Goal: Transaction & Acquisition: Purchase product/service

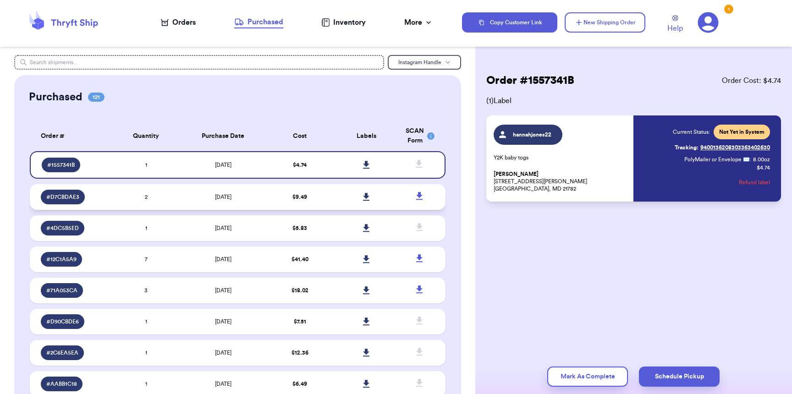
click at [237, 203] on td "[DATE]" at bounding box center [222, 197] width 87 height 26
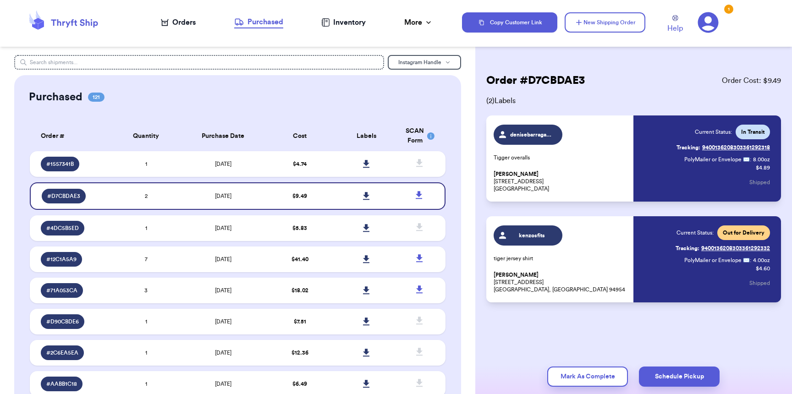
click at [182, 23] on div "Orders" at bounding box center [178, 22] width 35 height 11
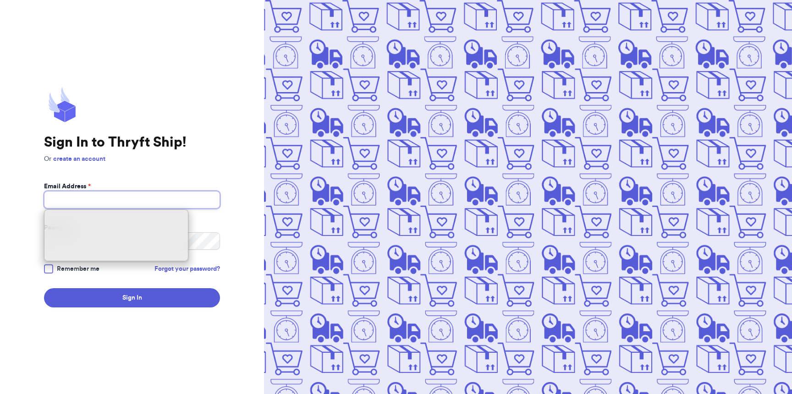
type input "kaitydoxsie@gmail.com"
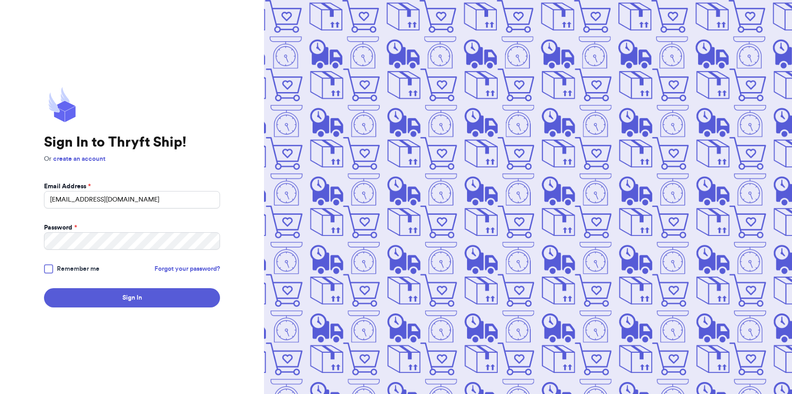
click at [93, 272] on span "Remember me" at bounding box center [78, 268] width 43 height 9
click at [0, 0] on input "Remember me" at bounding box center [0, 0] width 0 height 0
click at [94, 288] on form "Email Address * kaitydoxsie@gmail.com Password * Remember me Forgot your passwo…" at bounding box center [132, 245] width 176 height 126
click at [95, 292] on button "Sign In" at bounding box center [132, 297] width 176 height 19
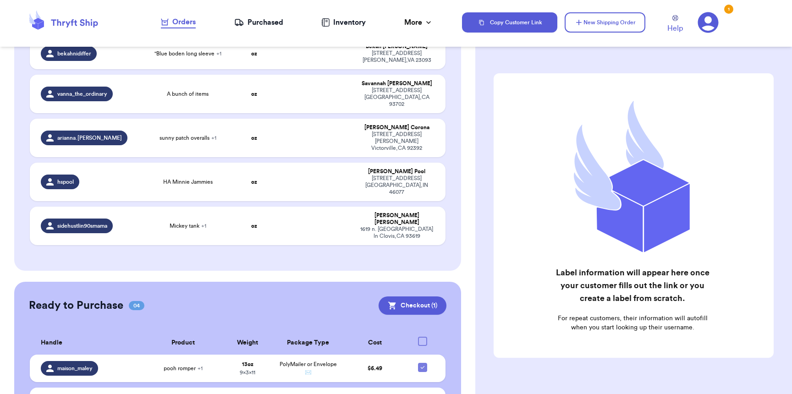
scroll to position [503, 0]
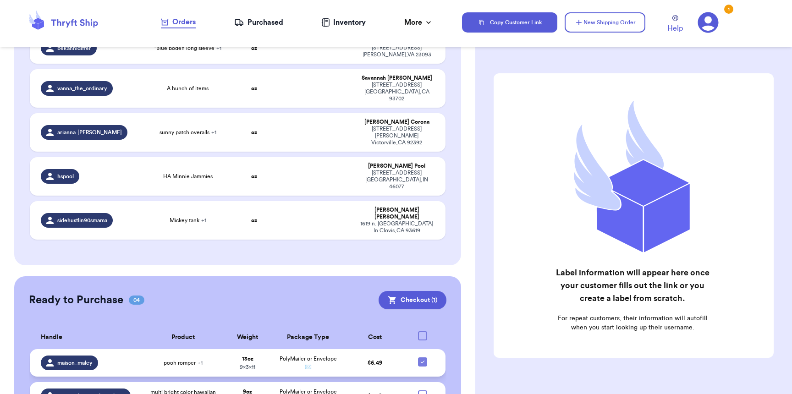
click at [417, 349] on td at bounding box center [425, 363] width 40 height 28
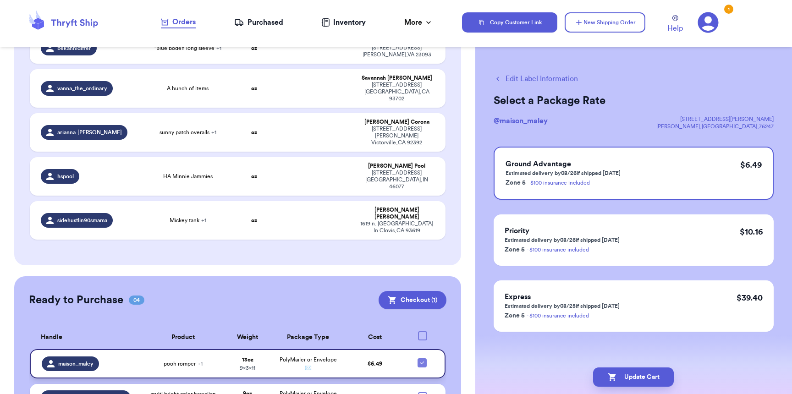
click at [418, 359] on icon at bounding box center [421, 362] width 7 height 7
click at [422, 358] on input "checkbox" at bounding box center [422, 358] width 0 height 0
checkbox input "false"
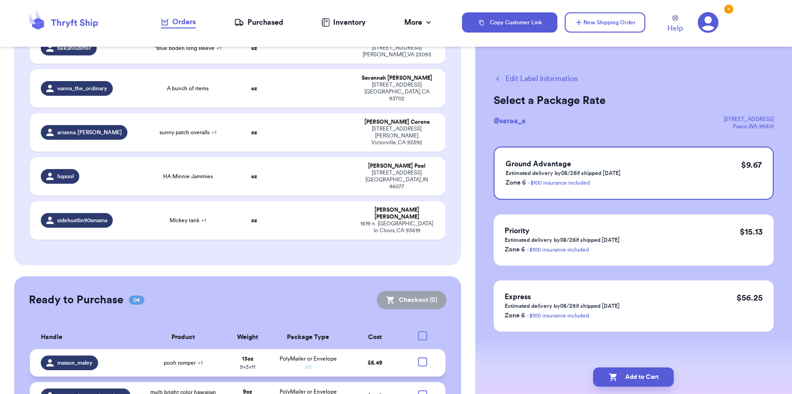
click at [409, 291] on button "Checkout ( 1 )" at bounding box center [413, 300] width 68 height 18
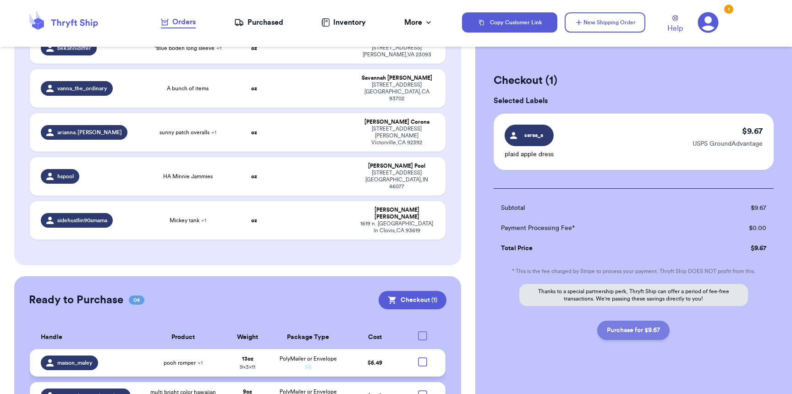
click at [615, 334] on button "Purchase for $9.67" at bounding box center [633, 330] width 72 height 19
checkbox input "false"
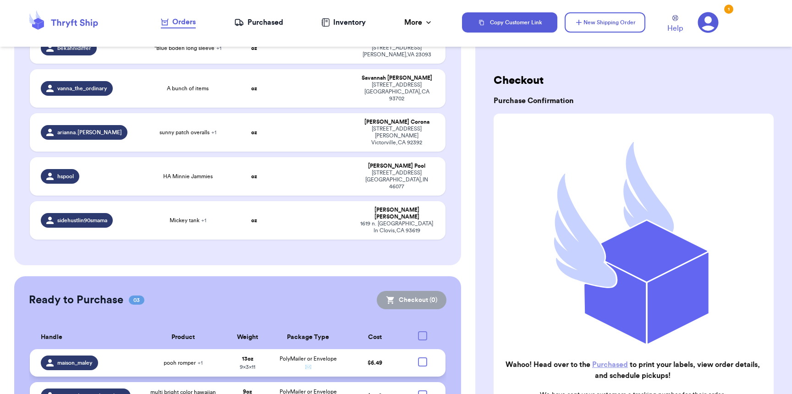
scroll to position [478, 0]
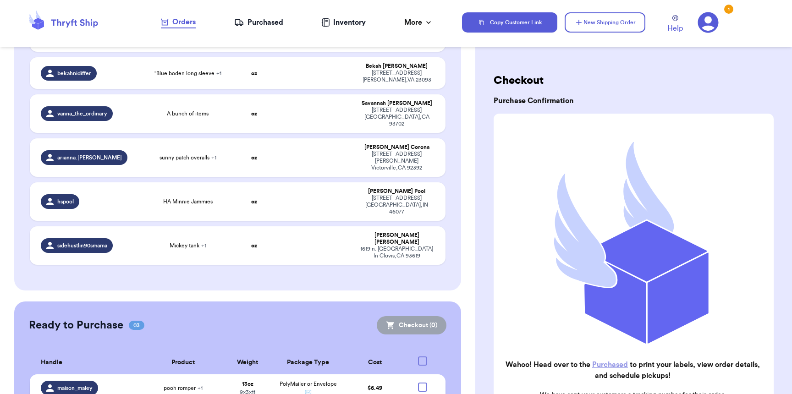
click at [262, 27] on div "Purchased" at bounding box center [258, 22] width 49 height 11
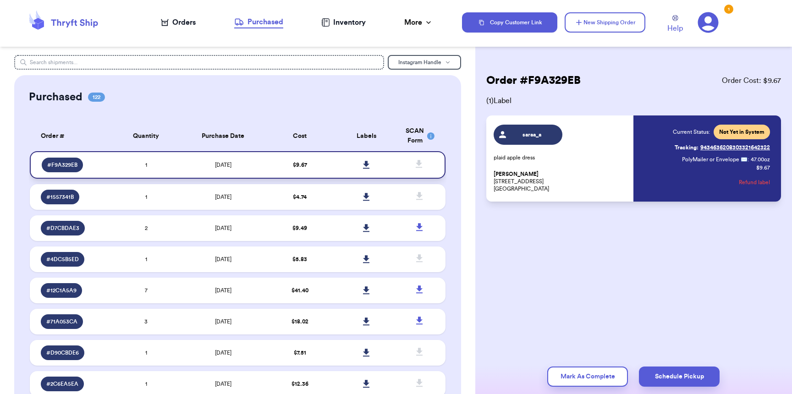
click at [363, 164] on icon at bounding box center [366, 165] width 6 height 8
